Goal: Task Accomplishment & Management: Complete application form

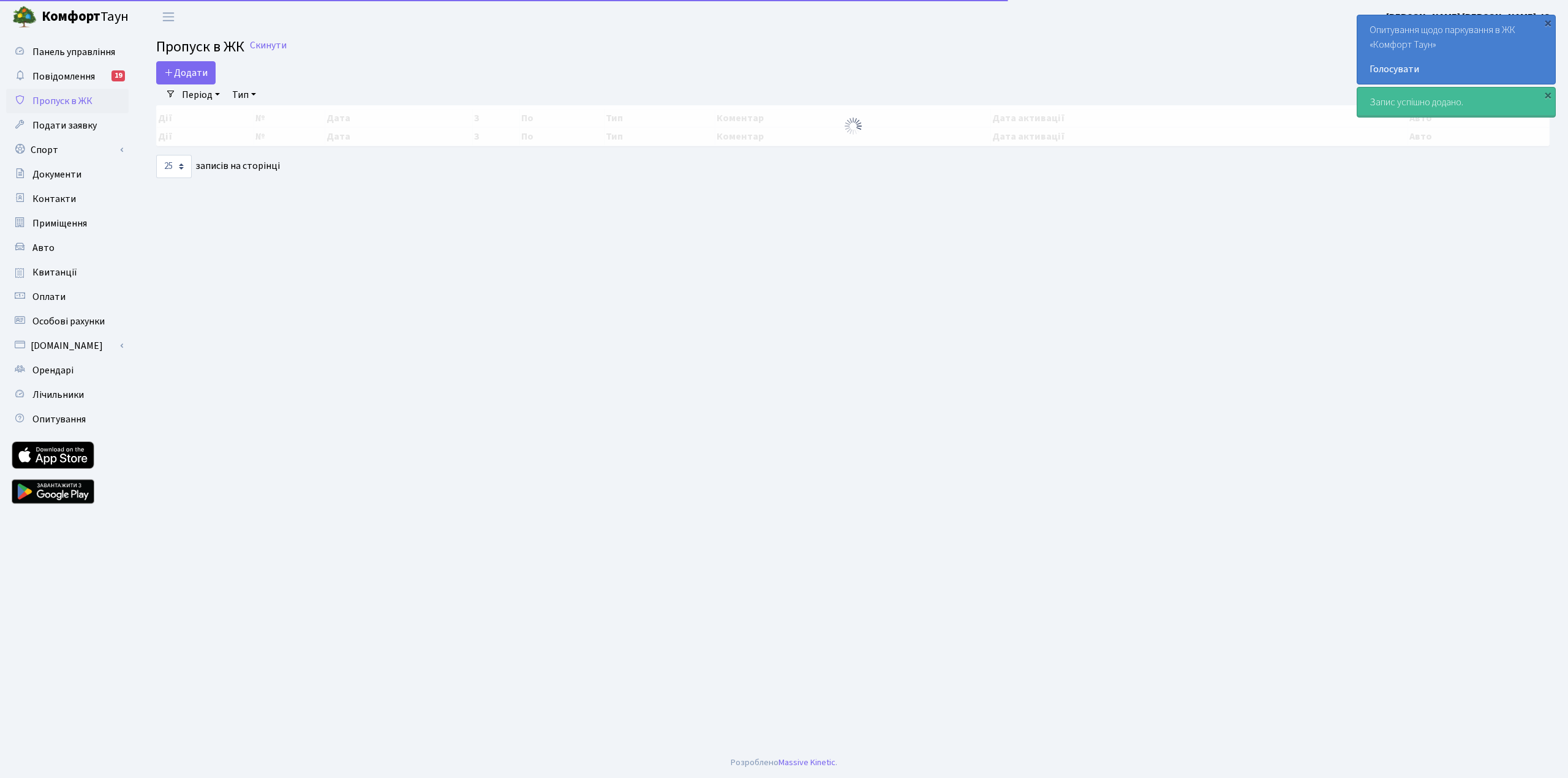
select select "25"
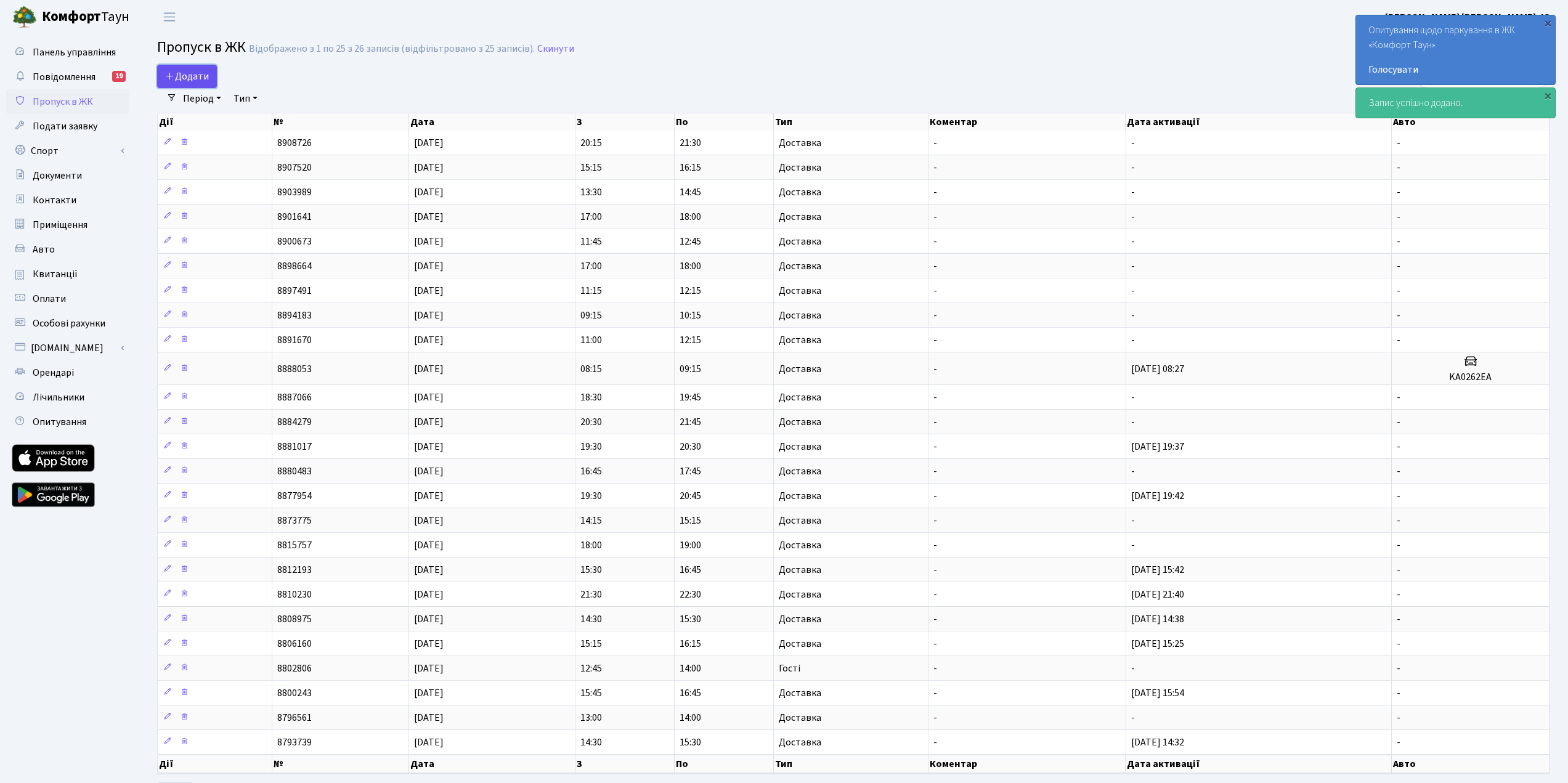
click at [186, 68] on link "Додати" at bounding box center [187, 76] width 59 height 23
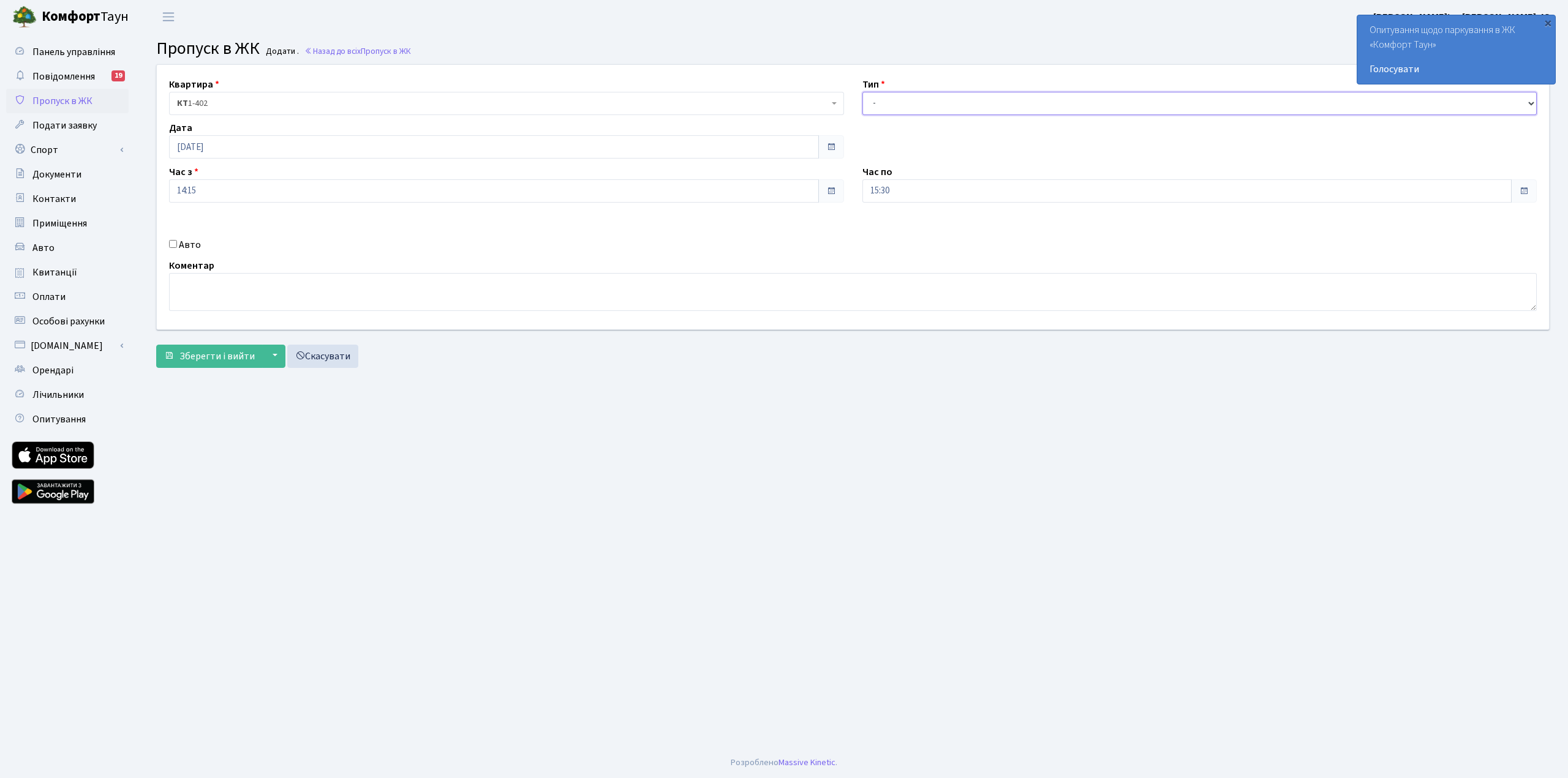
click at [920, 102] on select "- Доставка Таксі Гості Сервіс" at bounding box center [1199, 103] width 675 height 23
select select "1"
click at [862, 92] on select "- Доставка Таксі Гості Сервіс" at bounding box center [1199, 103] width 675 height 23
click at [179, 352] on button "Зберегти і вийти" at bounding box center [209, 356] width 106 height 23
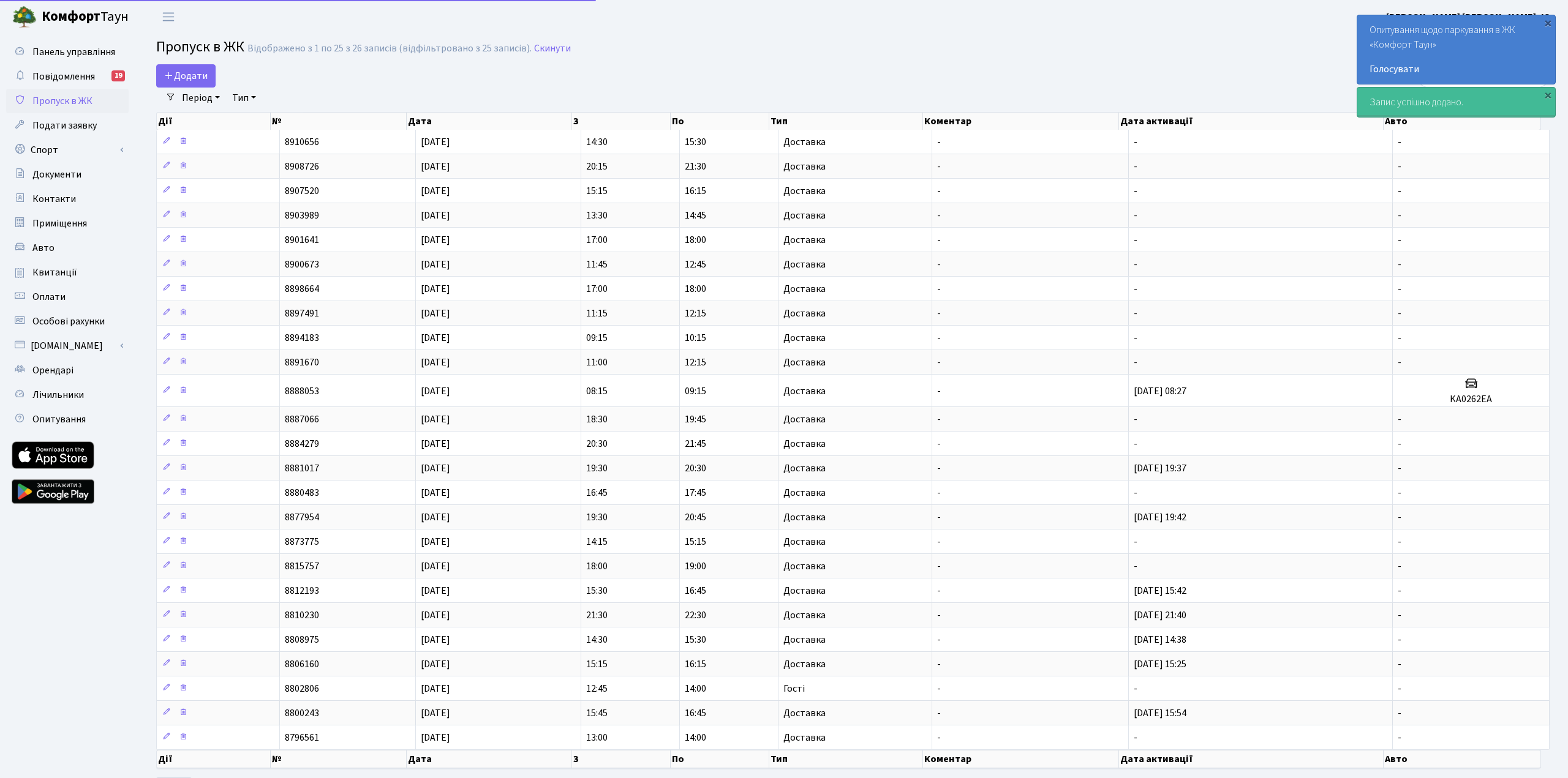
select select "25"
